Goal: Task Accomplishment & Management: Manage account settings

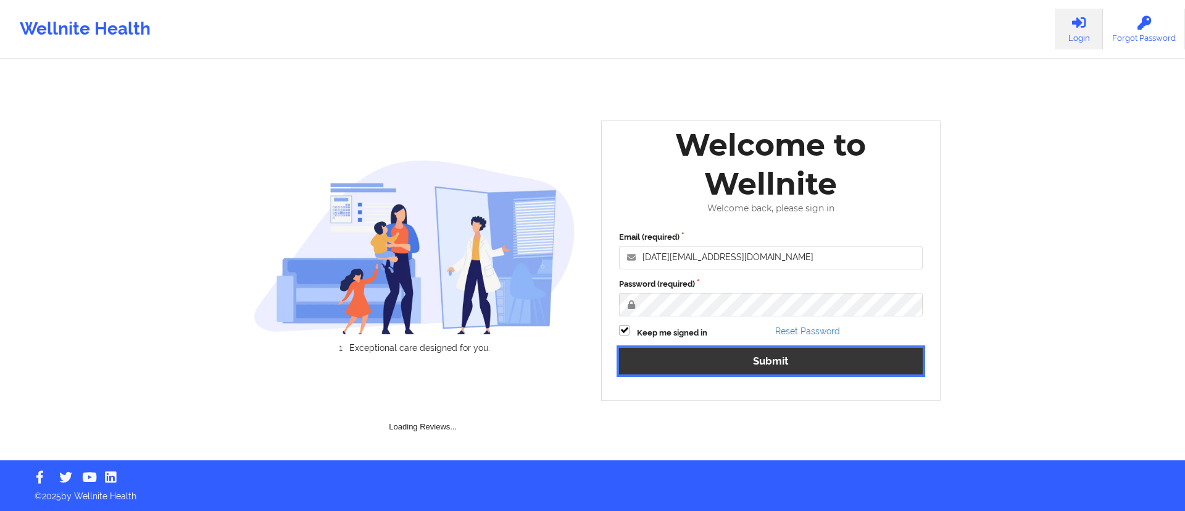
click at [746, 366] on div "Email (required) [DATE][EMAIL_ADDRESS][DOMAIN_NAME] Password (required) Keep me…" at bounding box center [771, 306] width 321 height 169
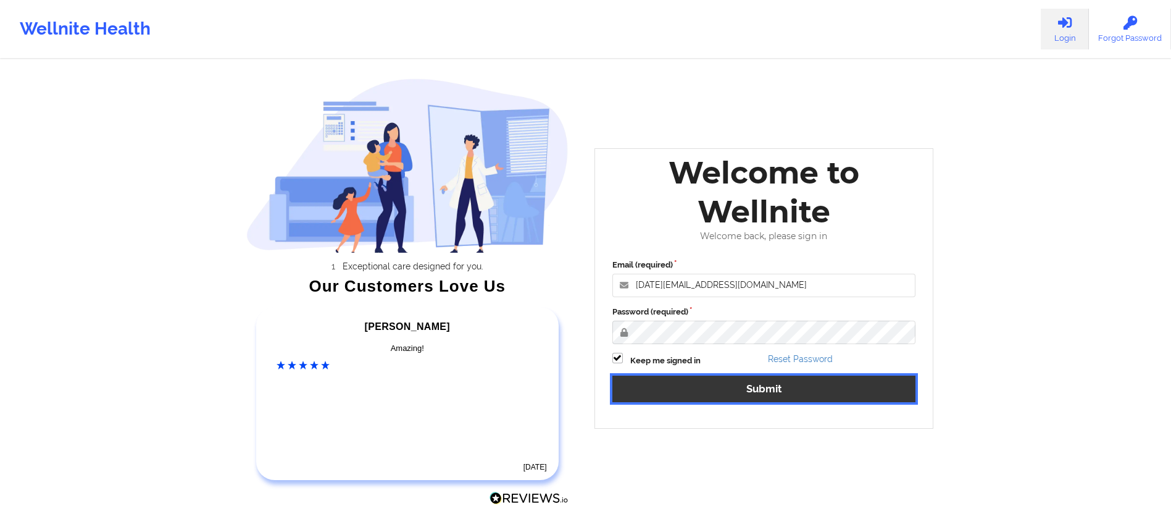
click at [844, 387] on button "Submit" at bounding box center [764, 388] width 304 height 27
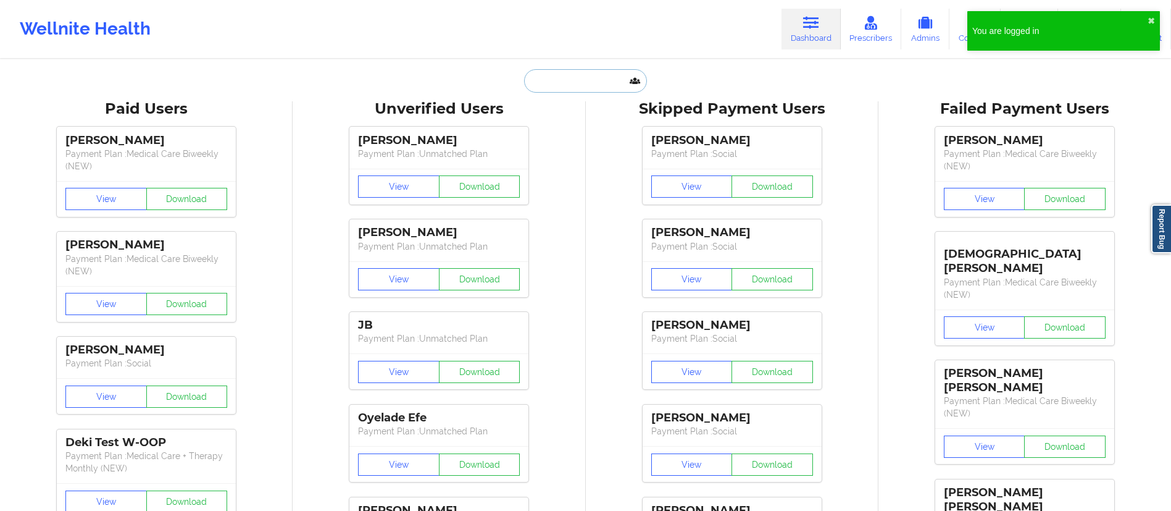
click at [580, 88] on input "text" at bounding box center [585, 80] width 122 height 23
paste input "[PERSON_NAME]"
type input "[PERSON_NAME]"
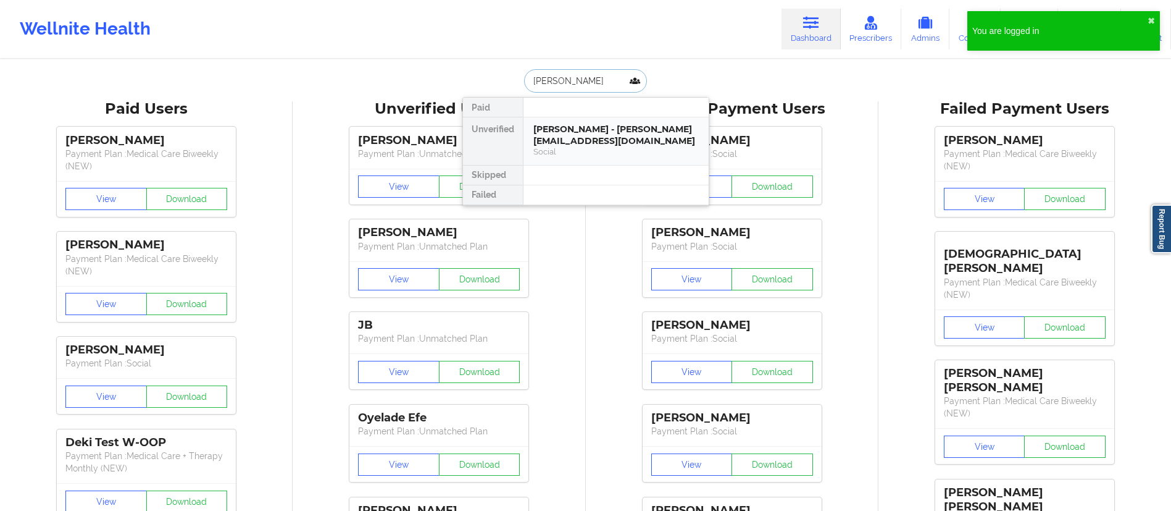
click at [590, 146] on div "[PERSON_NAME] - [PERSON_NAME][EMAIL_ADDRESS][DOMAIN_NAME]" at bounding box center [615, 134] width 165 height 23
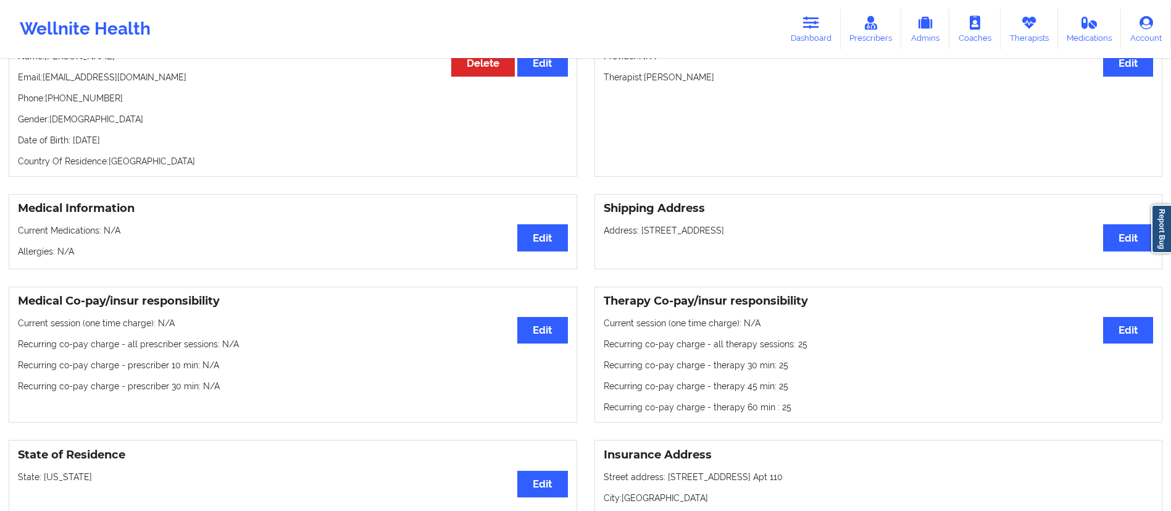
scroll to position [161, 0]
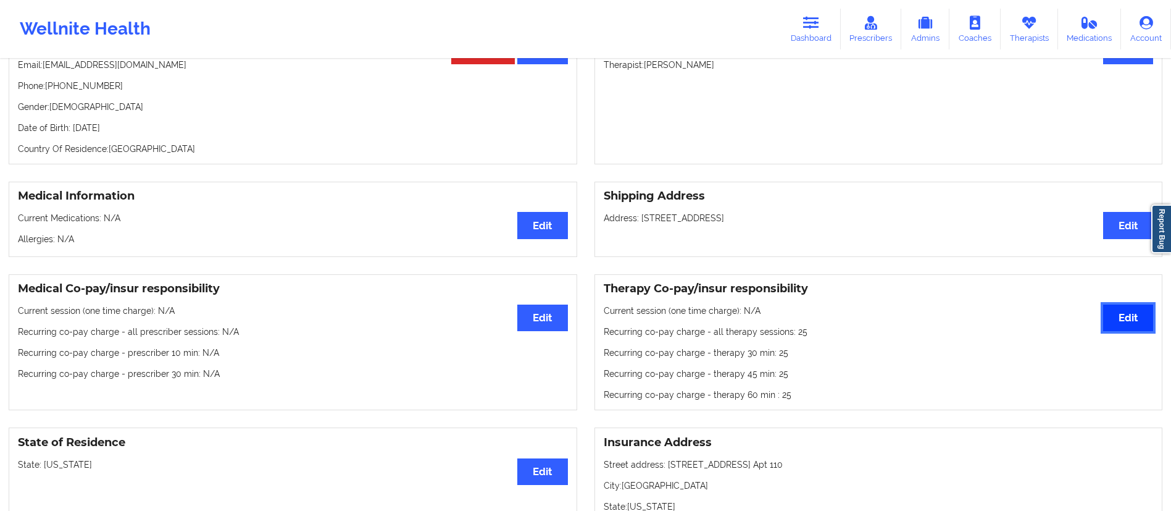
click at [1128, 325] on button "Edit" at bounding box center [1128, 317] width 50 height 27
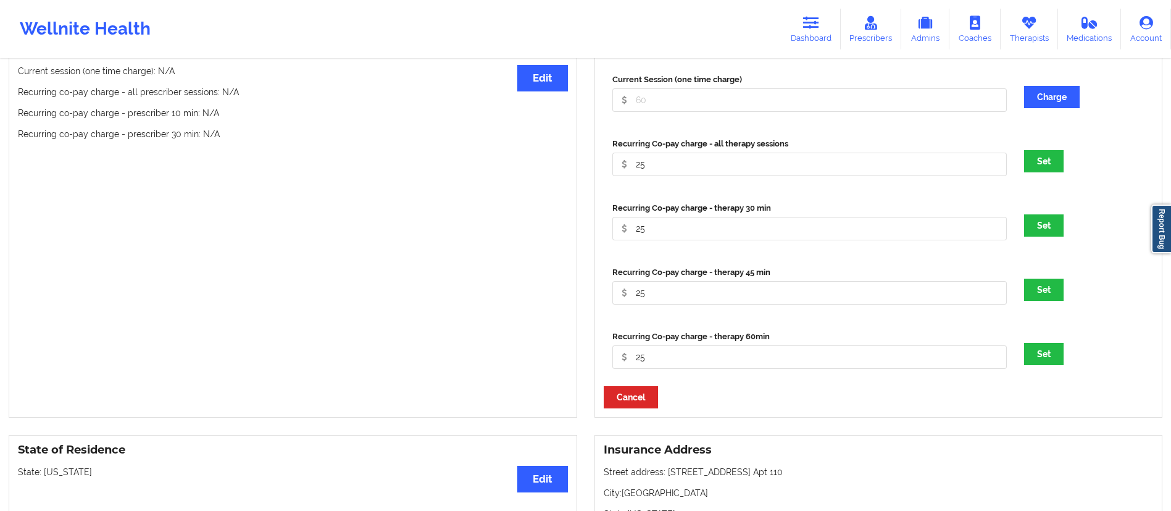
scroll to position [384, 0]
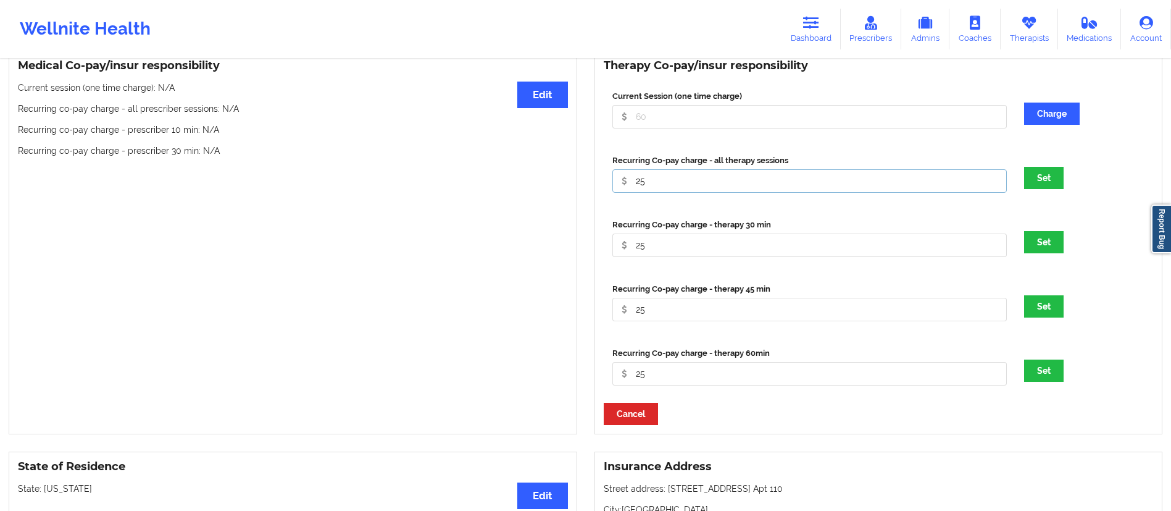
drag, startPoint x: 664, startPoint y: 186, endPoint x: 615, endPoint y: 182, distance: 49.0
click at [615, 128] on input "25" at bounding box center [809, 116] width 395 height 23
type input "0"
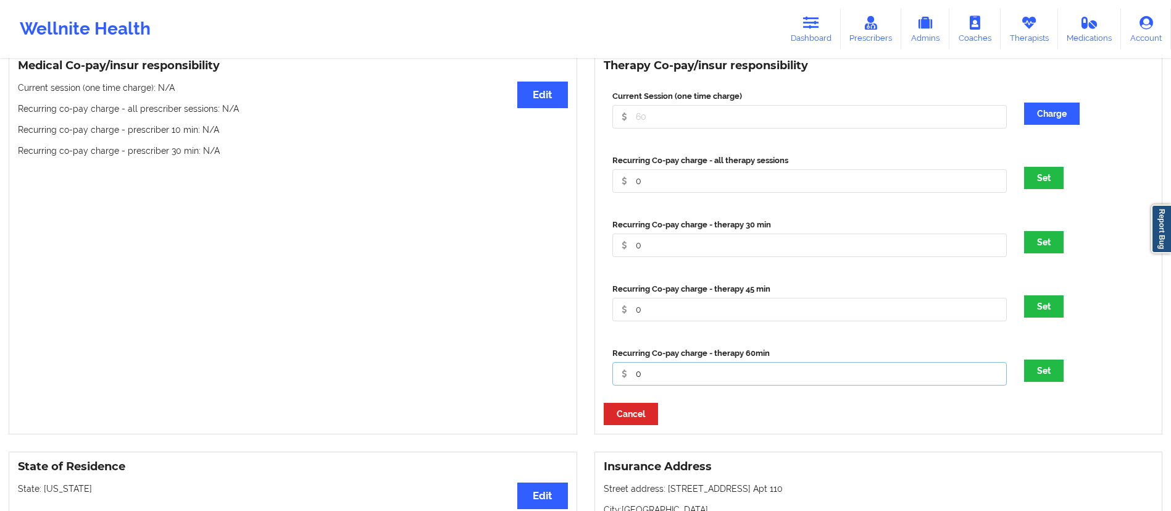
type input "0"
click at [1024, 359] on button "Set" at bounding box center [1044, 370] width 40 height 22
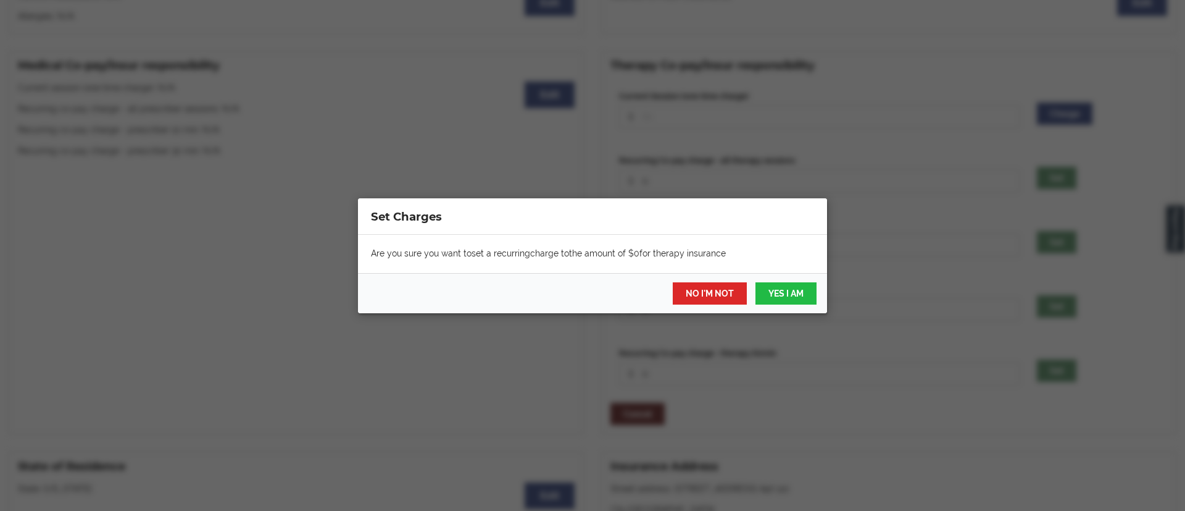
click at [783, 267] on div "Are you sure you want to set a recurring charge to the amount of $ 0 for therap…" at bounding box center [592, 254] width 469 height 38
click at [777, 286] on button "YES I AM" at bounding box center [786, 293] width 61 height 22
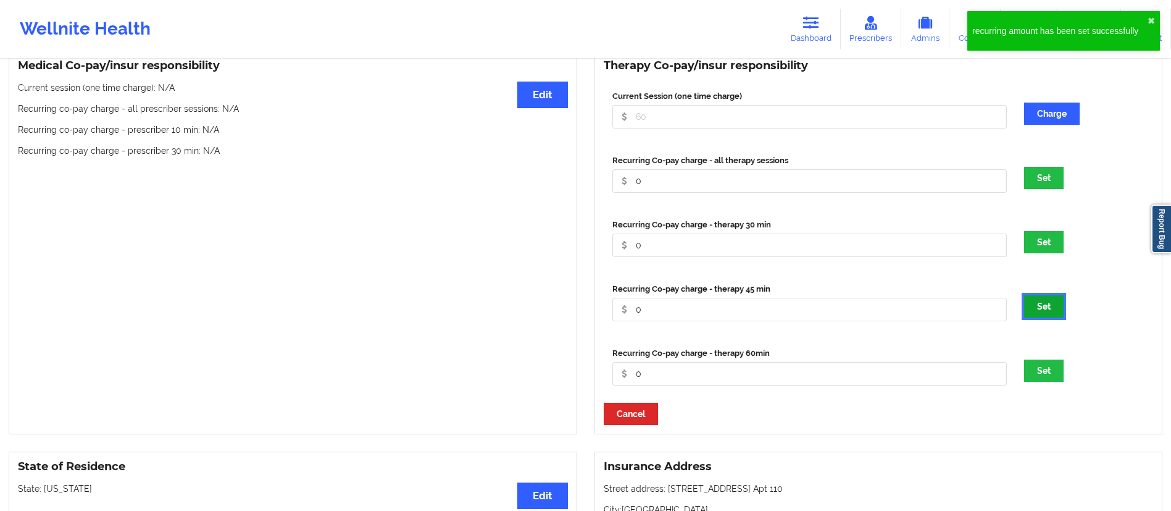
click at [1030, 315] on button "Set" at bounding box center [1044, 306] width 40 height 22
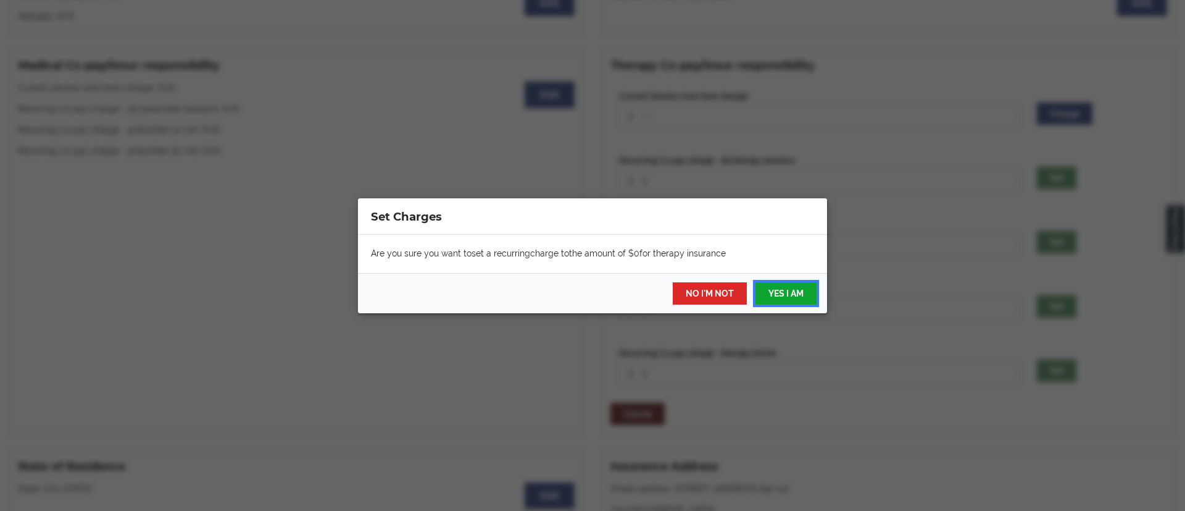
drag, startPoint x: 786, startPoint y: 298, endPoint x: 851, endPoint y: 276, distance: 68.3
click at [785, 298] on button "YES I AM" at bounding box center [786, 293] width 61 height 22
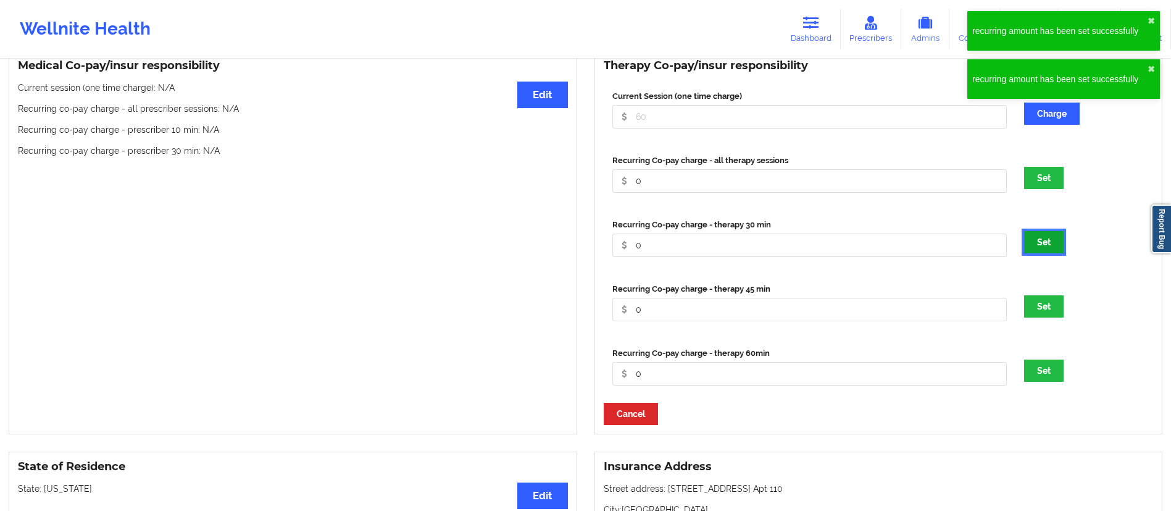
click at [1052, 239] on button "Set" at bounding box center [1044, 242] width 40 height 22
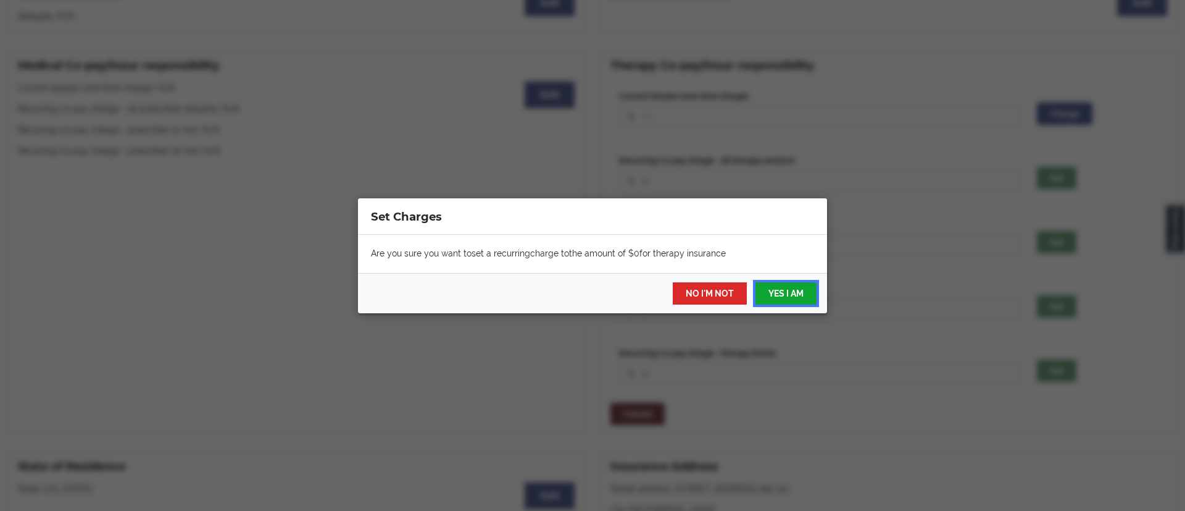
click at [794, 291] on button "YES I AM" at bounding box center [786, 293] width 61 height 22
click at [1051, 184] on div "Set Charges Are you sure you want to set a recurring charge to the amount of $ …" at bounding box center [592, 255] width 1185 height 511
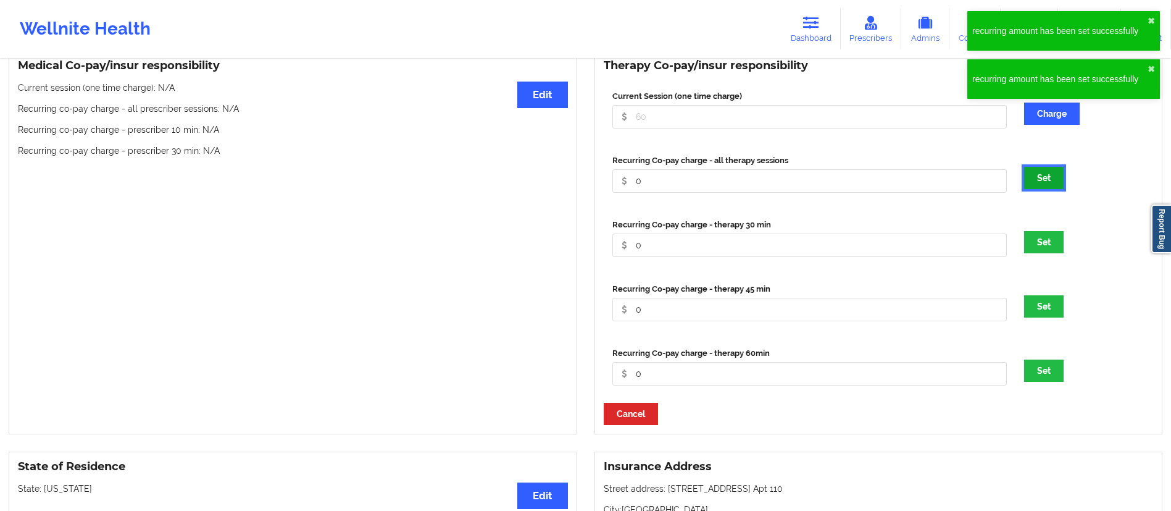
click at [1051, 184] on button "Set" at bounding box center [1044, 178] width 40 height 22
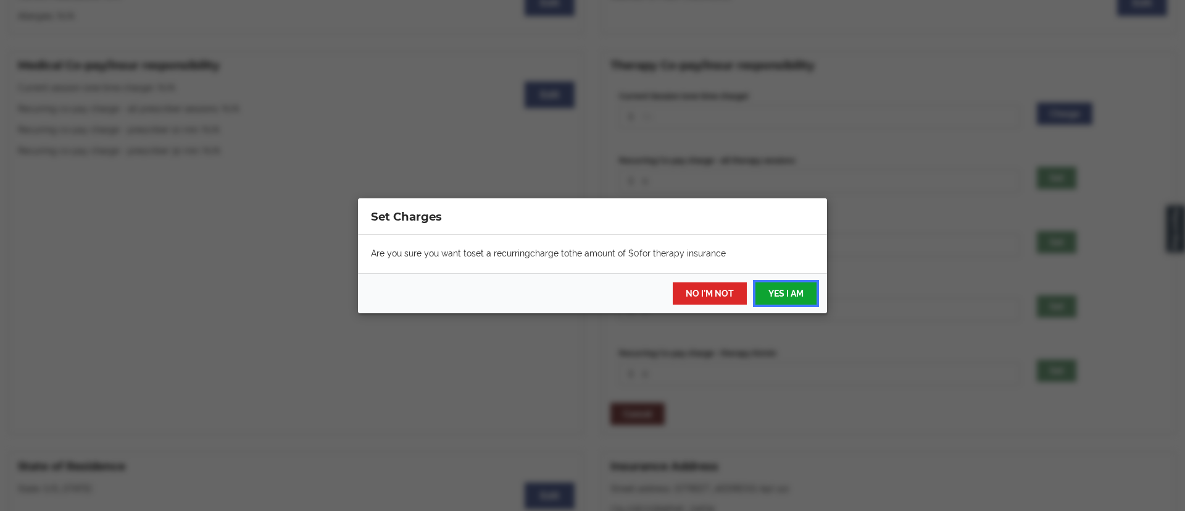
click at [804, 287] on button "YES I AM" at bounding box center [786, 293] width 61 height 22
